Goal: Book appointment/travel/reservation

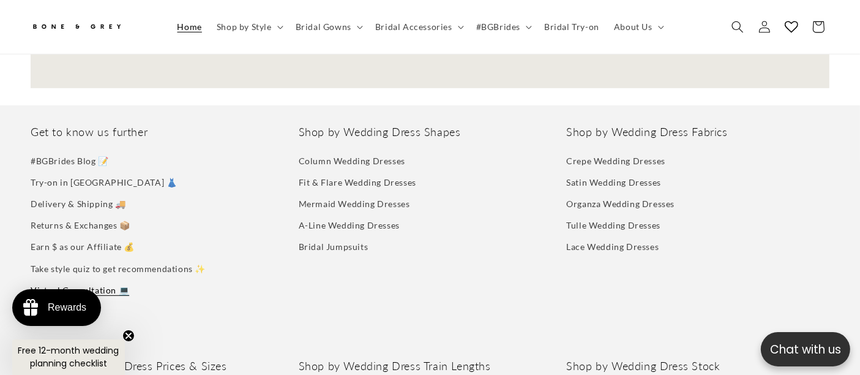
click at [61, 279] on link "Virtual Consultation 💻" at bounding box center [80, 289] width 99 height 21
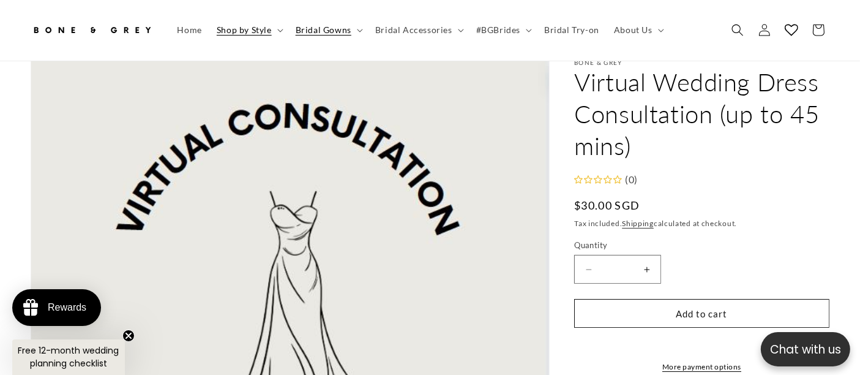
scroll to position [0, 288]
